Goal: Transaction & Acquisition: Purchase product/service

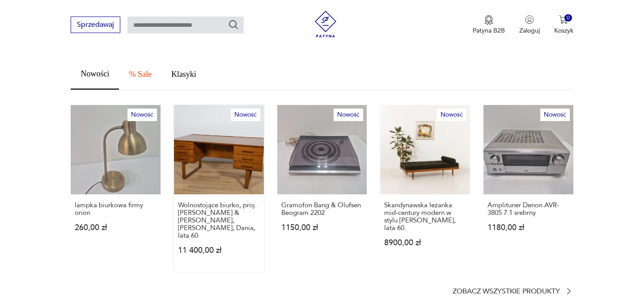
click at [215, 160] on link "Nowość Wolnostojące biurko, proj. [PERSON_NAME] & [PERSON_NAME], [PERSON_NAME],…" at bounding box center [219, 188] width 90 height 167
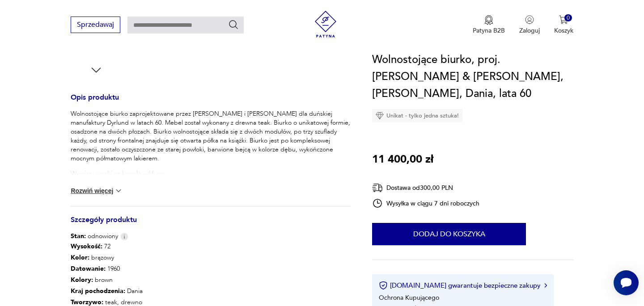
scroll to position [330, 0]
click at [104, 191] on button "Rozwiń więcej" at bounding box center [97, 191] width 52 height 9
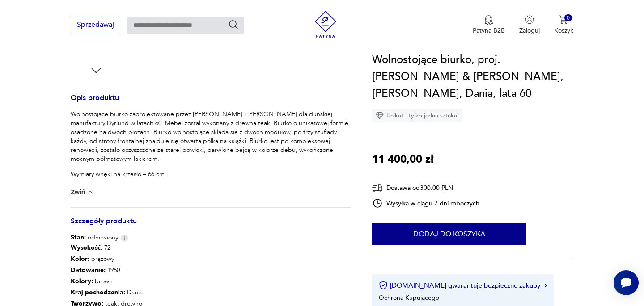
click at [85, 193] on button "Zwiń" at bounding box center [83, 192] width 24 height 9
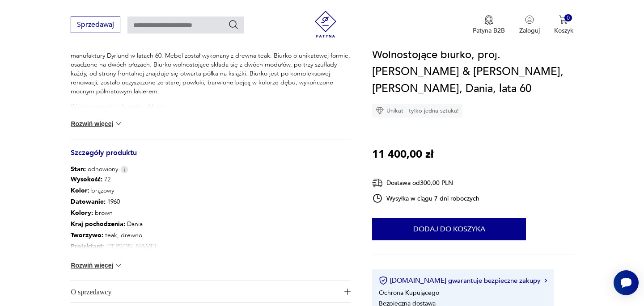
scroll to position [398, 0]
